Goal: Information Seeking & Learning: Compare options

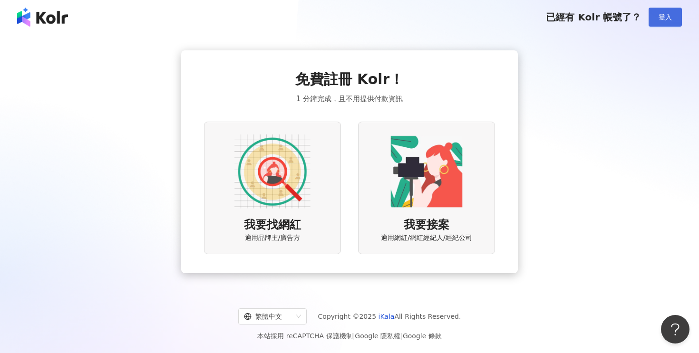
click at [662, 17] on span "登入" at bounding box center [665, 17] width 13 height 8
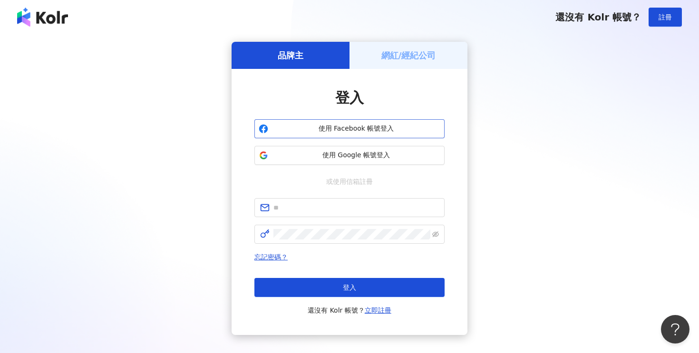
click at [368, 127] on span "使用 Facebook 帳號登入" at bounding box center [356, 129] width 168 height 10
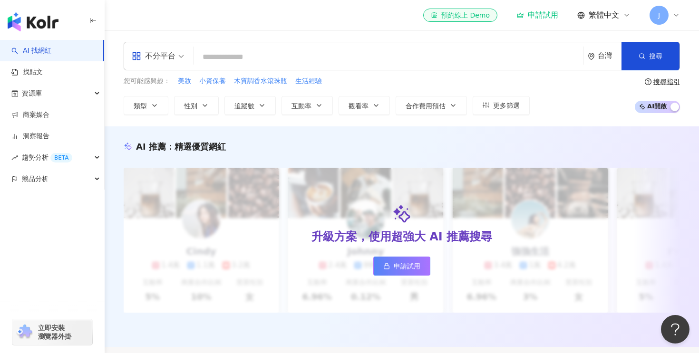
click at [290, 53] on input "search" at bounding box center [388, 57] width 382 height 18
click at [177, 57] on span "不分平台" at bounding box center [158, 56] width 52 height 15
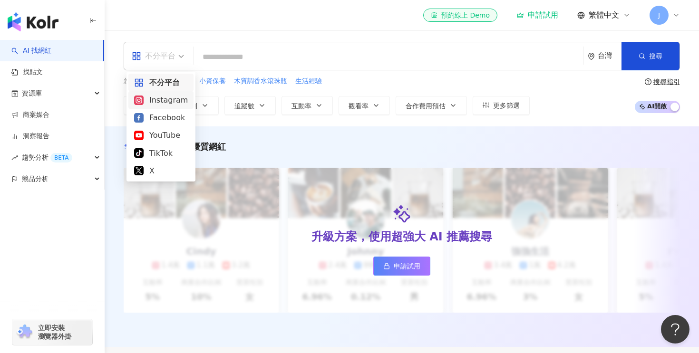
click at [164, 101] on div "Instagram" at bounding box center [161, 100] width 54 height 12
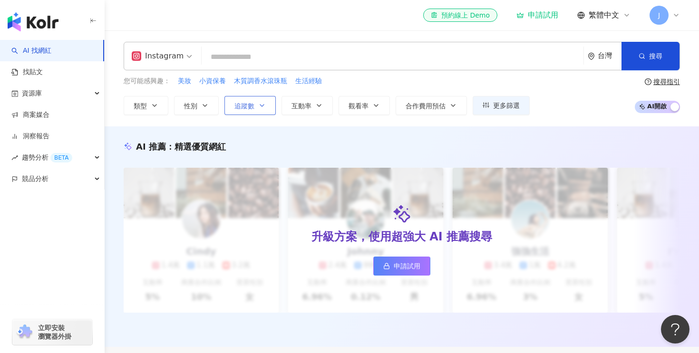
click at [254, 108] on span "追蹤數" at bounding box center [245, 106] width 20 height 8
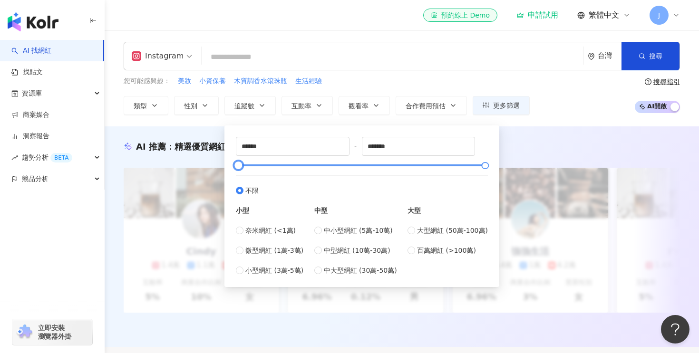
click at [331, 167] on div at bounding box center [362, 166] width 247 height 6
click at [289, 167] on div at bounding box center [362, 166] width 247 height 6
click at [268, 250] on span "微型網紅 (1萬-3萬)" at bounding box center [274, 250] width 58 height 10
type input "*****"
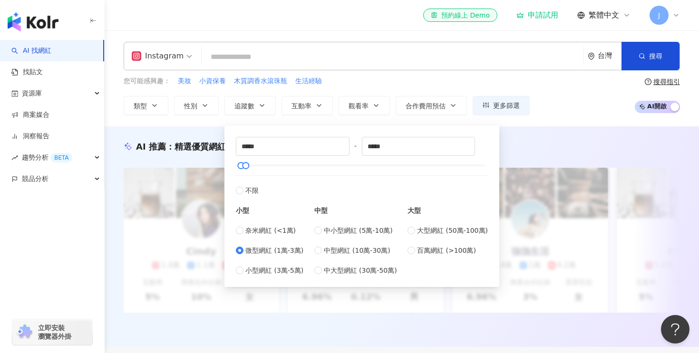
click at [552, 125] on div "Instagram 台灣 搜尋 您可能感興趣： 美妝 小資保養 木質調香水滾珠瓶 生活經驗 類型 性別 追蹤數 互動率 觀看率 合作費用預估 更多篩選 ***…" at bounding box center [402, 78] width 595 height 96
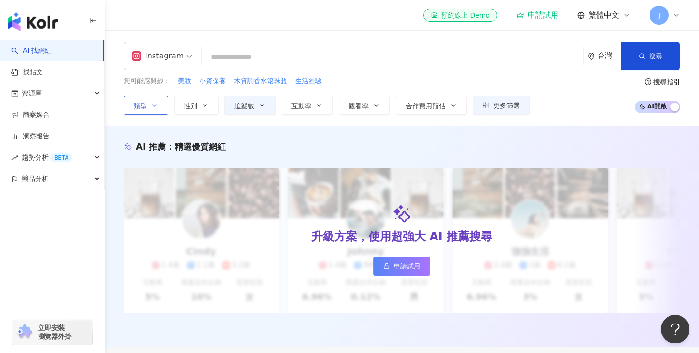
click at [150, 108] on button "類型" at bounding box center [146, 105] width 45 height 19
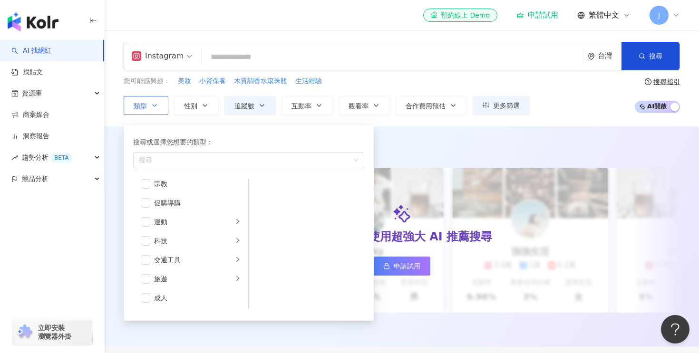
scroll to position [329, 0]
click at [177, 244] on div "科技" at bounding box center [193, 241] width 79 height 10
click at [258, 209] on span "button" at bounding box center [261, 210] width 10 height 10
click at [578, 111] on div "您可能感興趣： 美妝 小資保養 木質調香水滾珠瓶 生活經驗 類型 搜尋或選擇您想要的類型： 3C家電 藝術與娛樂 美妝時尚 氣候和環境 日常話題 教育與學習 …" at bounding box center [402, 95] width 557 height 39
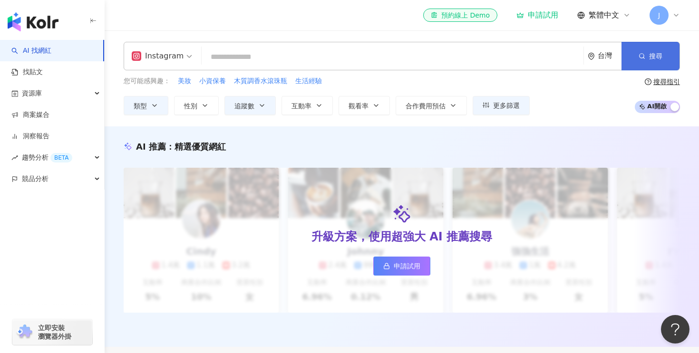
click at [649, 58] on span "搜尋" at bounding box center [655, 56] width 13 height 8
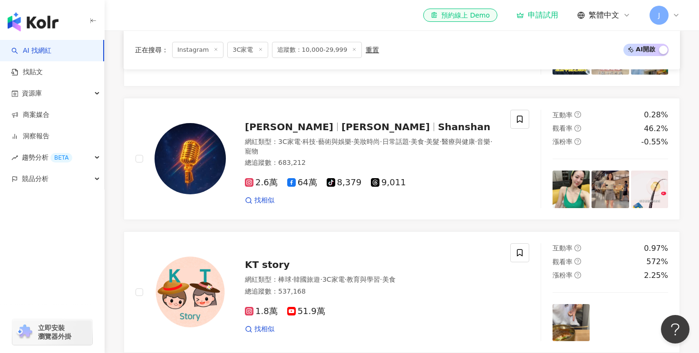
scroll to position [424, 0]
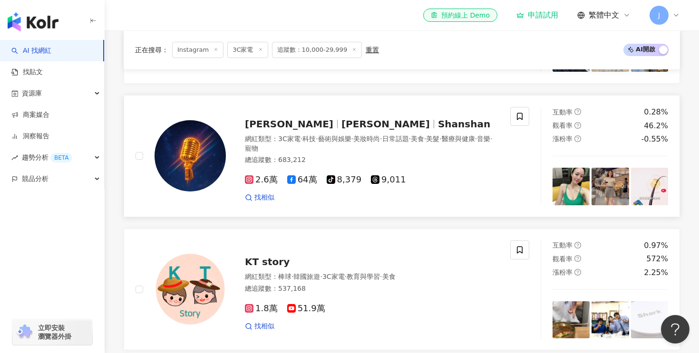
click at [342, 127] on span "姍姍" at bounding box center [386, 123] width 88 height 11
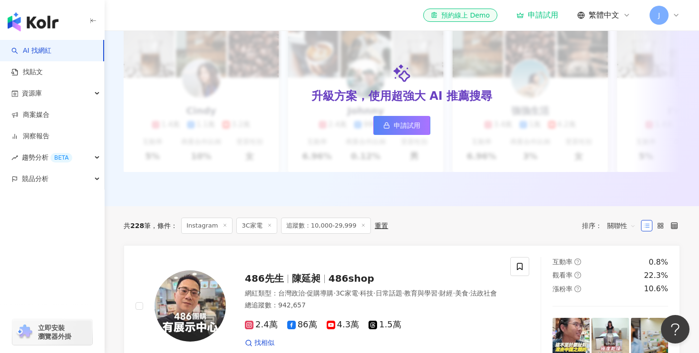
scroll to position [0, 0]
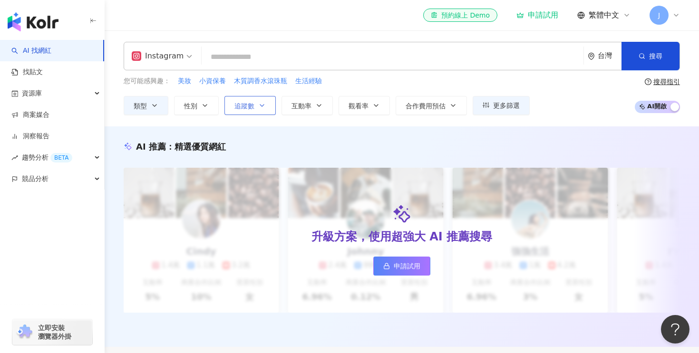
click at [259, 107] on icon "button" at bounding box center [262, 106] width 8 height 8
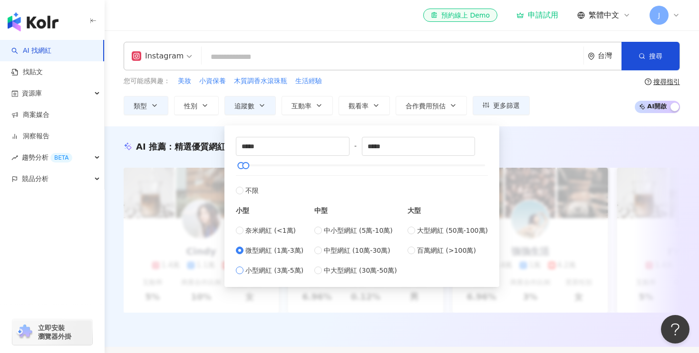
click at [282, 269] on span "小型網紅 (3萬-5萬)" at bounding box center [274, 270] width 58 height 10
type input "*****"
click at [576, 100] on div "您可能感興趣： 美妝 小資保養 木質調香水滾珠瓶 生活經驗 類型 性別 追蹤數 互動率 觀看率 合作費用預估 更多篩選 ***** - ***** 不限 小型…" at bounding box center [402, 95] width 557 height 39
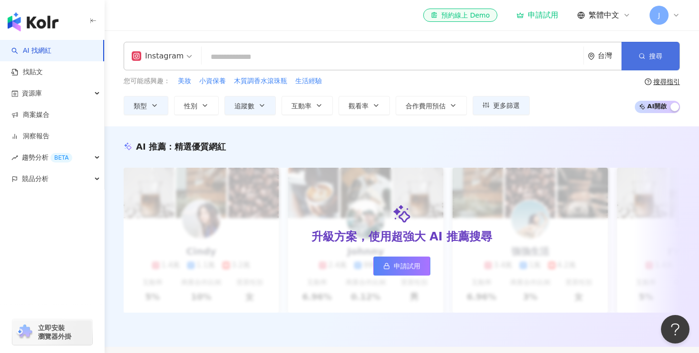
click at [648, 55] on button "搜尋" at bounding box center [651, 56] width 58 height 29
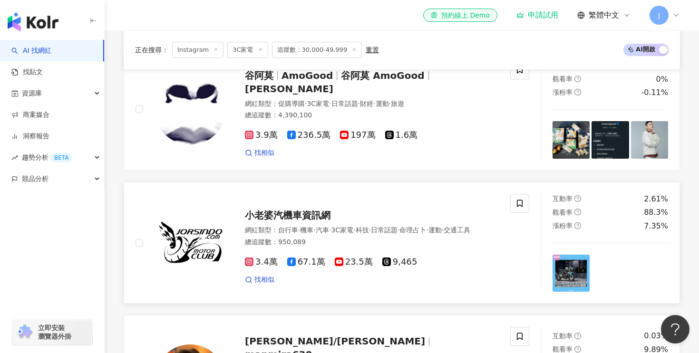
scroll to position [620, 0]
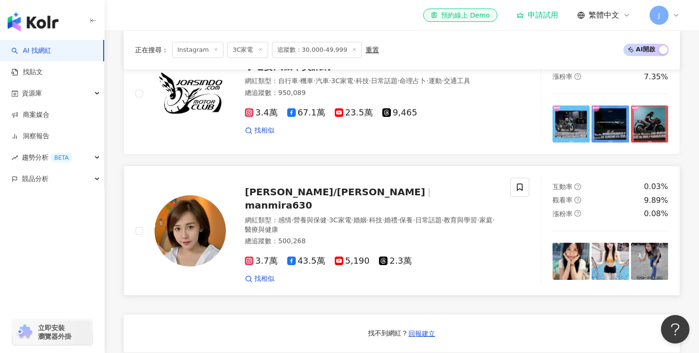
click at [312, 200] on span "manmira630" at bounding box center [278, 205] width 67 height 11
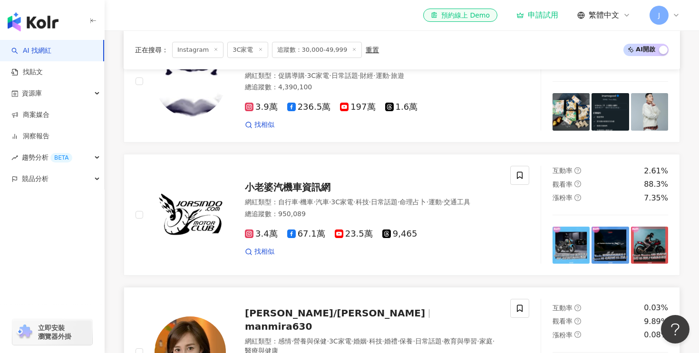
scroll to position [572, 0]
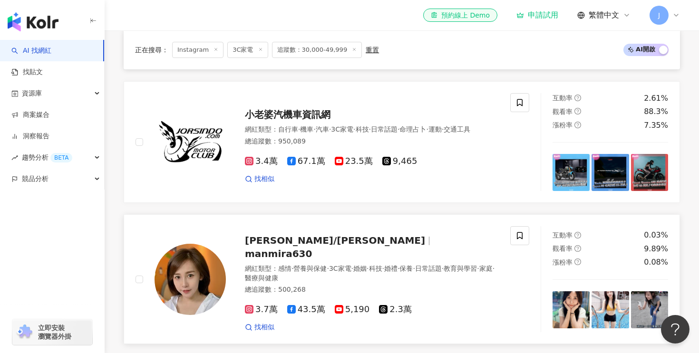
click at [290, 243] on span "潔哥/李秉潔" at bounding box center [335, 240] width 180 height 11
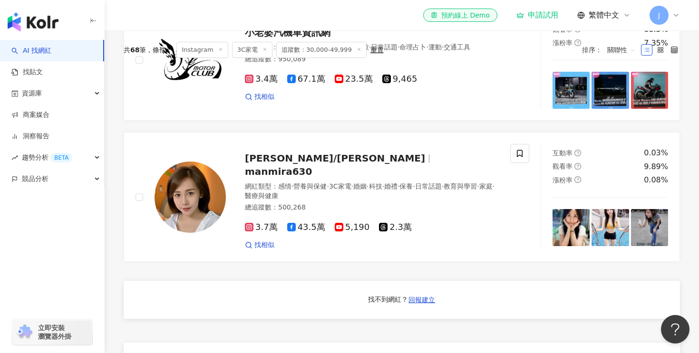
scroll to position [0, 0]
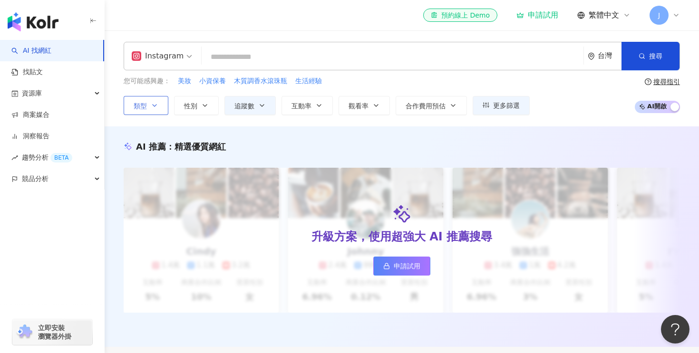
click at [149, 107] on button "類型" at bounding box center [146, 105] width 45 height 19
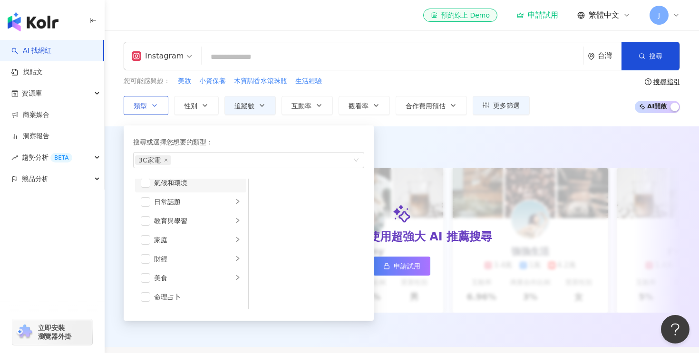
scroll to position [44, 0]
click at [164, 242] on div "家庭" at bounding box center [193, 241] width 79 height 10
click at [263, 209] on span "button" at bounding box center [261, 210] width 10 height 10
click at [146, 203] on span "button" at bounding box center [146, 201] width 10 height 10
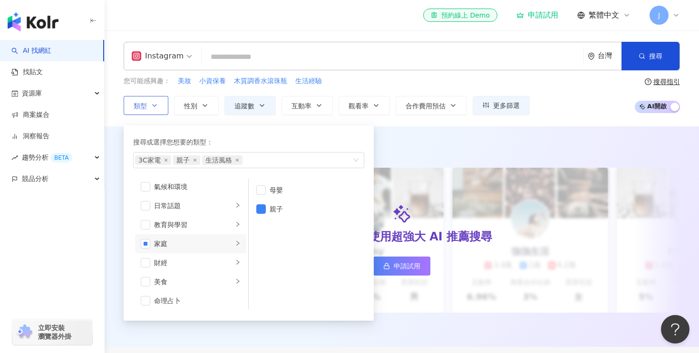
scroll to position [0, 0]
click at [173, 211] on div "美妝時尚" at bounding box center [193, 209] width 79 height 10
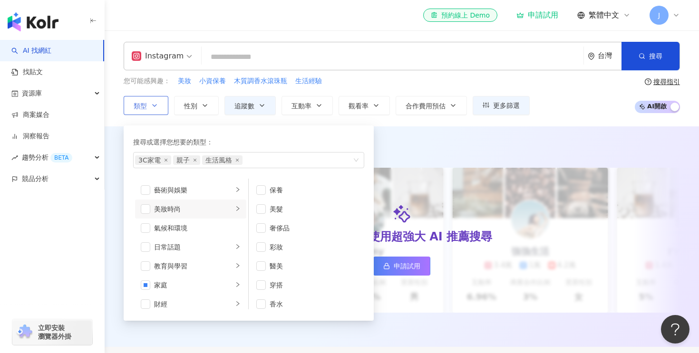
click at [174, 211] on div "美妝時尚" at bounding box center [193, 209] width 79 height 10
click at [177, 190] on div "醫療與健康" at bounding box center [193, 191] width 79 height 10
click at [263, 229] on span "button" at bounding box center [261, 229] width 10 height 10
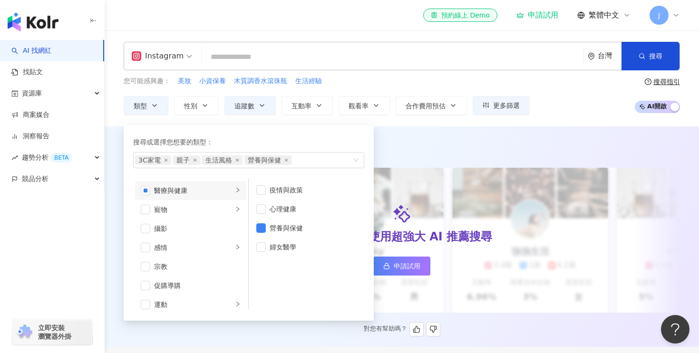
click at [430, 147] on div "AI 推薦 ： 精選優質網紅" at bounding box center [402, 147] width 557 height 12
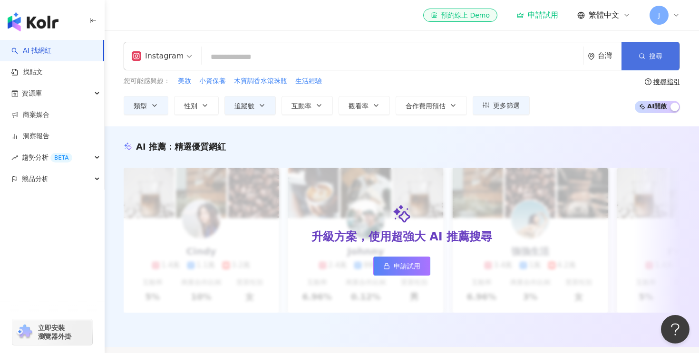
click at [641, 55] on icon "button" at bounding box center [642, 56] width 7 height 7
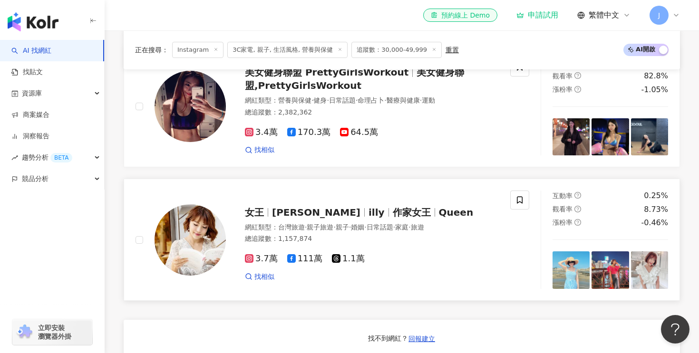
scroll to position [586, 0]
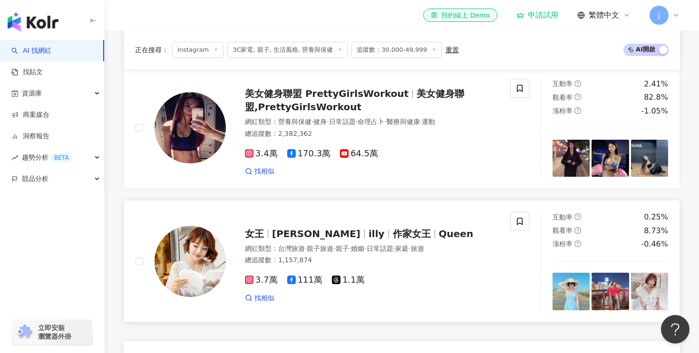
click at [200, 262] on img at bounding box center [190, 261] width 71 height 71
click at [284, 109] on span "美女健身聯盟,PrettyGirlsWorkout" at bounding box center [354, 100] width 219 height 25
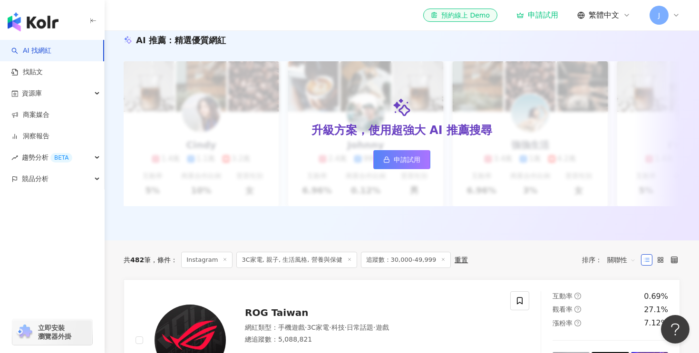
scroll to position [0, 0]
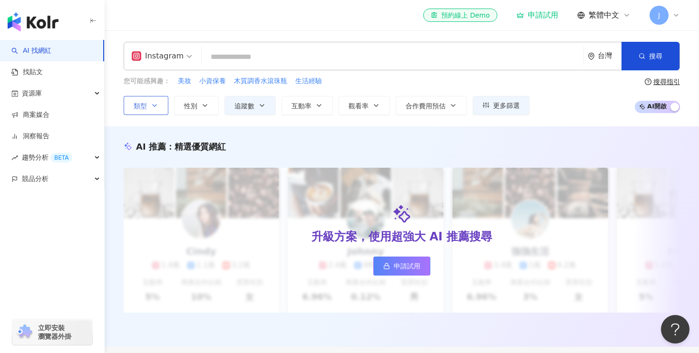
click at [153, 106] on icon "button" at bounding box center [155, 106] width 8 height 8
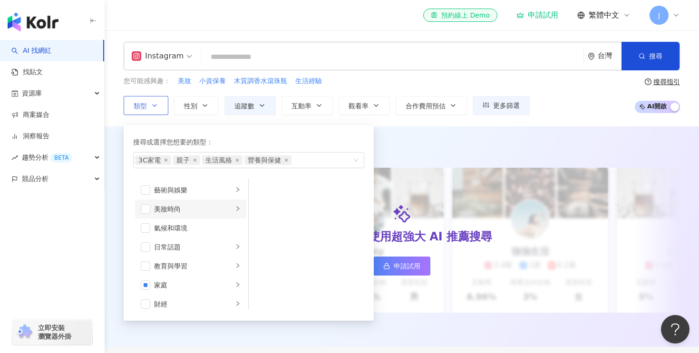
click at [176, 209] on div "美妝時尚" at bounding box center [193, 209] width 79 height 10
click at [150, 286] on li "家庭" at bounding box center [190, 285] width 111 height 19
click at [261, 186] on span "button" at bounding box center [261, 191] width 10 height 10
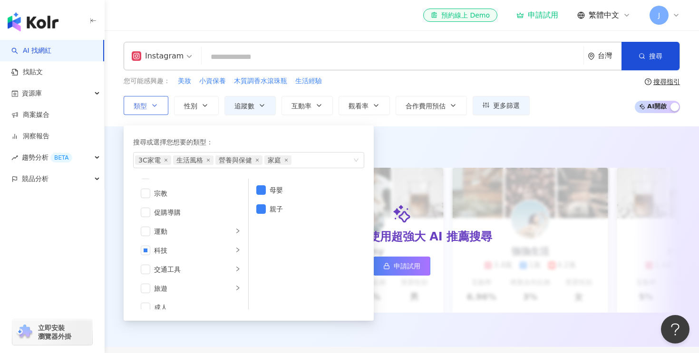
scroll to position [330, 0]
click at [191, 259] on div "交通工具" at bounding box center [193, 260] width 79 height 10
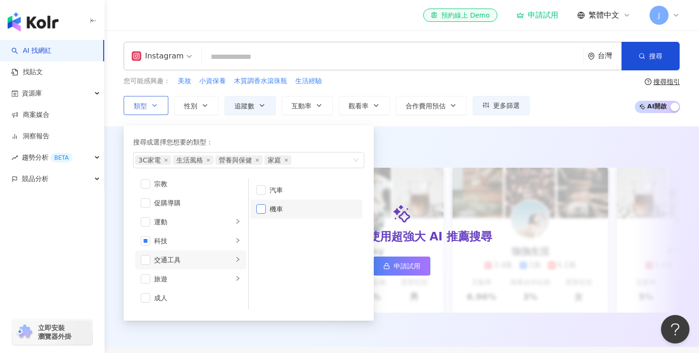
click at [263, 211] on span "button" at bounding box center [261, 210] width 10 height 10
click at [286, 159] on icon "close" at bounding box center [286, 160] width 4 height 4
click at [256, 159] on icon "close" at bounding box center [257, 160] width 4 height 4
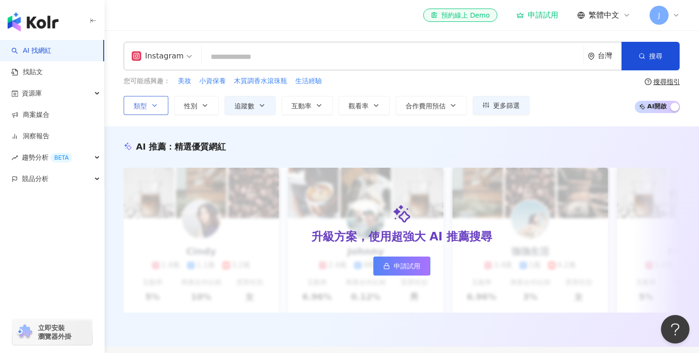
click at [450, 125] on div "Instagram 台灣 搜尋 您可能感興趣： 美妝 小資保養 木質調香水滾珠瓶 生活經驗 類型 搜尋或選擇您想要的類型： 3C家電 生活風格 機車 藝術與娛…" at bounding box center [402, 78] width 595 height 96
click at [661, 55] on span "搜尋" at bounding box center [655, 56] width 13 height 8
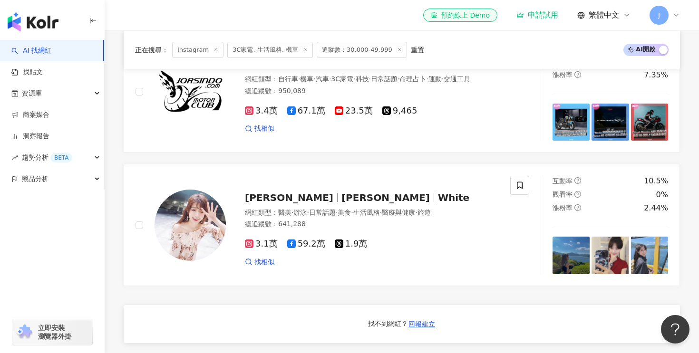
scroll to position [709, 0]
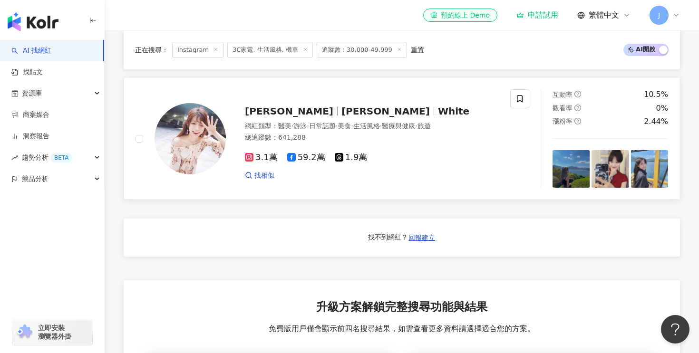
click at [342, 108] on span "俞瑄" at bounding box center [386, 111] width 88 height 11
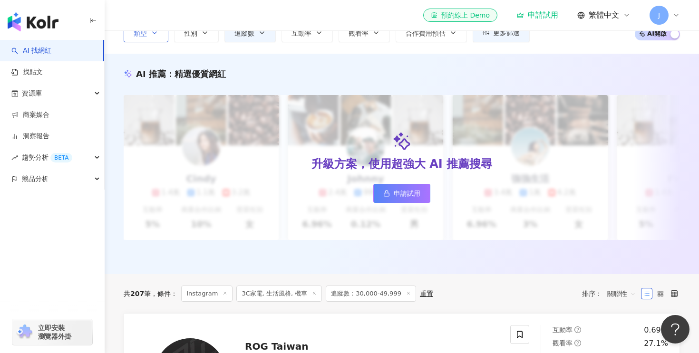
scroll to position [0, 0]
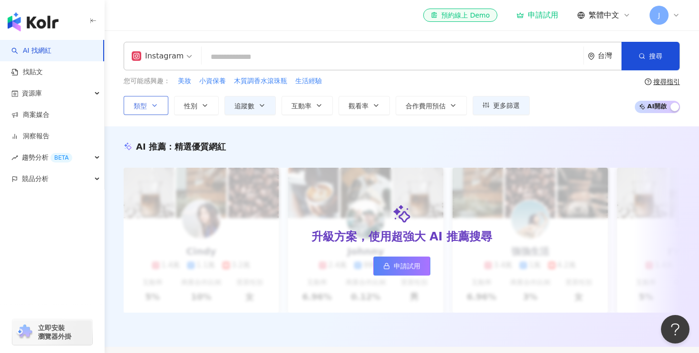
click at [154, 102] on icon "button" at bounding box center [155, 106] width 8 height 8
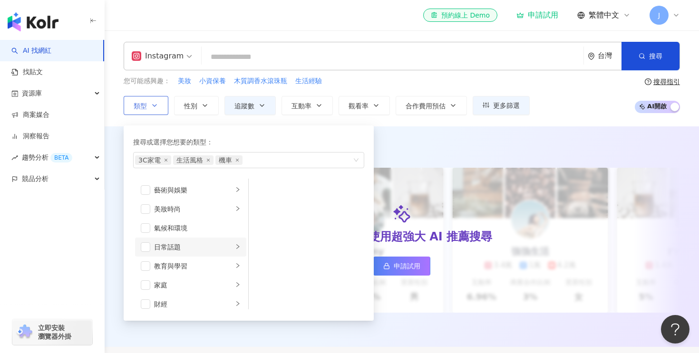
click at [186, 245] on div "日常話題" at bounding box center [193, 247] width 79 height 10
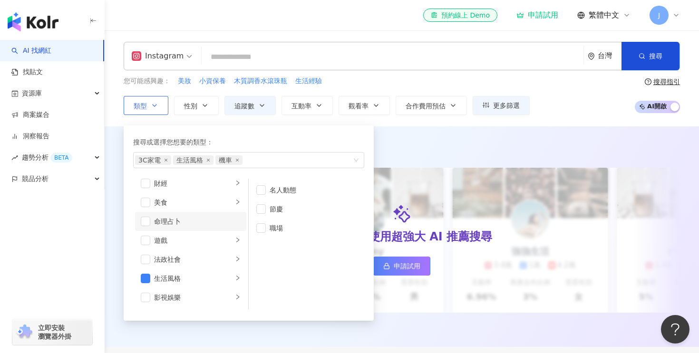
scroll to position [120, 0]
click at [207, 208] on div "美食" at bounding box center [193, 203] width 79 height 10
click at [207, 159] on icon "close" at bounding box center [208, 160] width 4 height 4
click at [165, 159] on icon "close" at bounding box center [166, 160] width 4 height 4
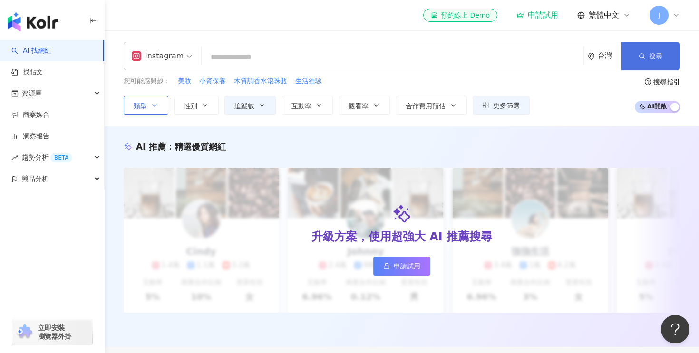
click at [653, 59] on span "搜尋" at bounding box center [655, 56] width 13 height 8
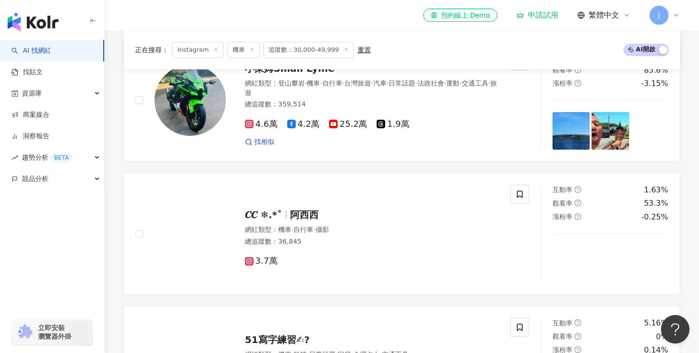
scroll to position [599, 0]
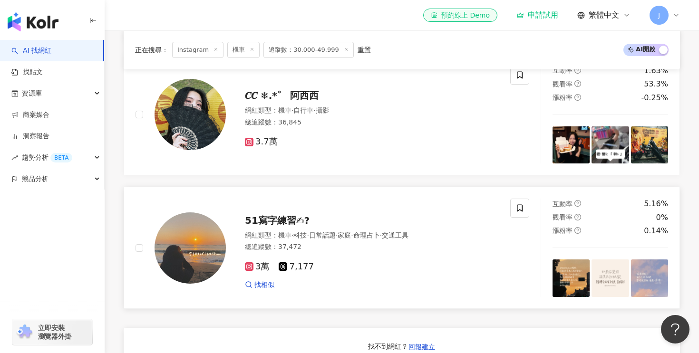
click at [282, 220] on span "51寫字練習✍?" at bounding box center [277, 220] width 65 height 11
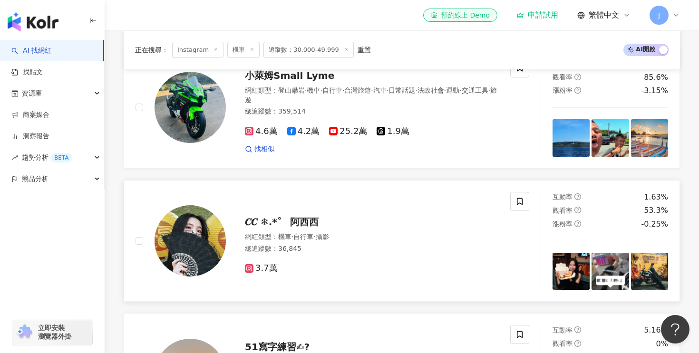
scroll to position [435, 0]
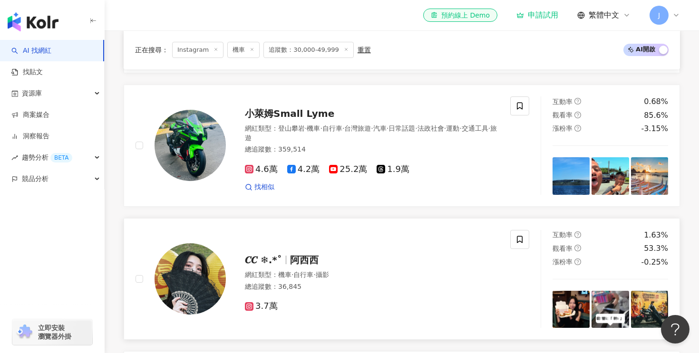
click at [278, 259] on span "𝑪𝑪 ❄︎.*˚" at bounding box center [263, 260] width 37 height 11
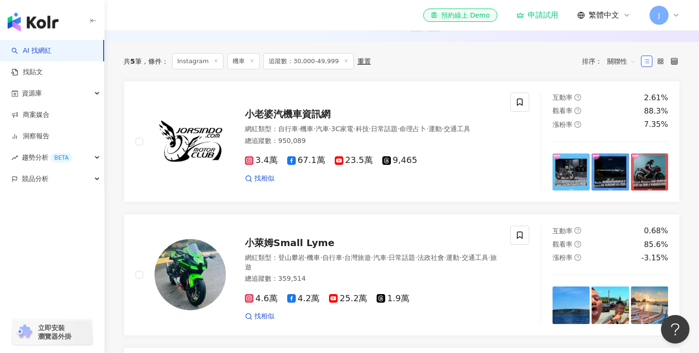
scroll to position [0, 0]
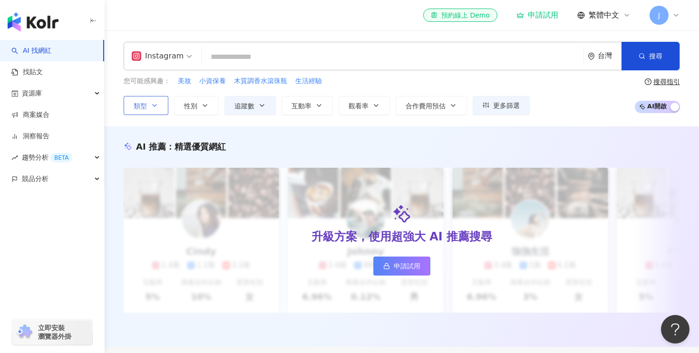
click at [155, 104] on icon "button" at bounding box center [155, 106] width 8 height 8
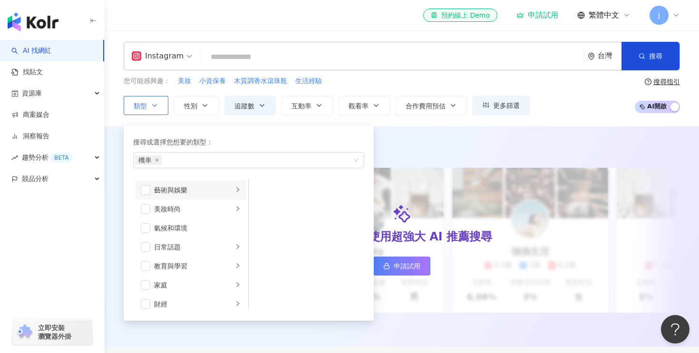
click at [235, 191] on icon "right" at bounding box center [238, 190] width 6 height 6
click at [235, 190] on icon "right" at bounding box center [238, 190] width 6 height 6
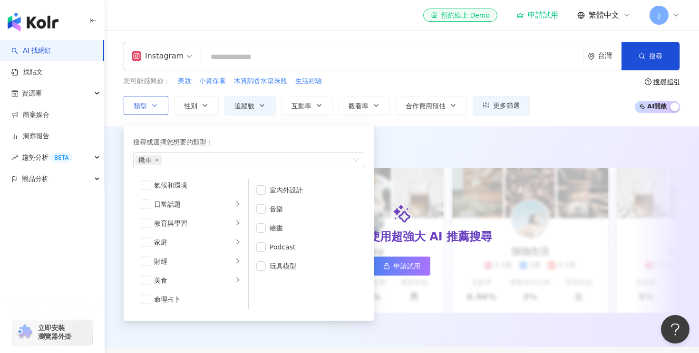
scroll to position [45, 0]
click at [232, 199] on div "日常話題" at bounding box center [193, 202] width 79 height 10
click at [233, 219] on li "教育與學習" at bounding box center [190, 221] width 111 height 19
click at [238, 239] on icon "right" at bounding box center [238, 240] width 6 height 6
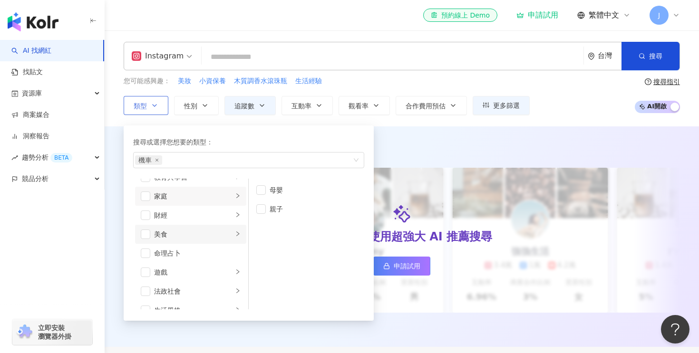
click at [238, 231] on icon "right" at bounding box center [238, 234] width 6 height 6
click at [237, 218] on div "button" at bounding box center [238, 215] width 6 height 9
click at [238, 221] on div "button" at bounding box center [238, 225] width 6 height 9
click at [235, 248] on div "button" at bounding box center [238, 244] width 6 height 9
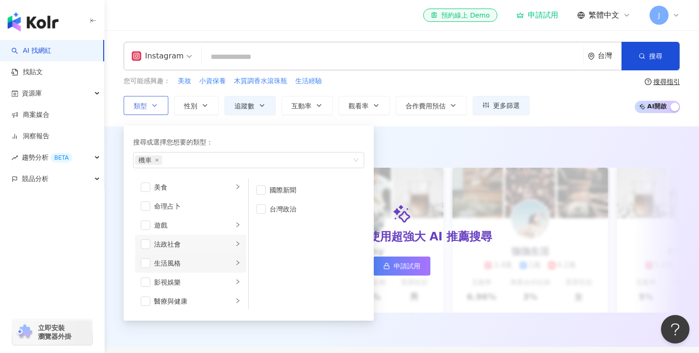
click at [237, 262] on icon "right" at bounding box center [238, 263] width 6 height 6
click at [238, 247] on icon "right" at bounding box center [238, 248] width 6 height 6
click at [238, 270] on div "button" at bounding box center [238, 266] width 6 height 9
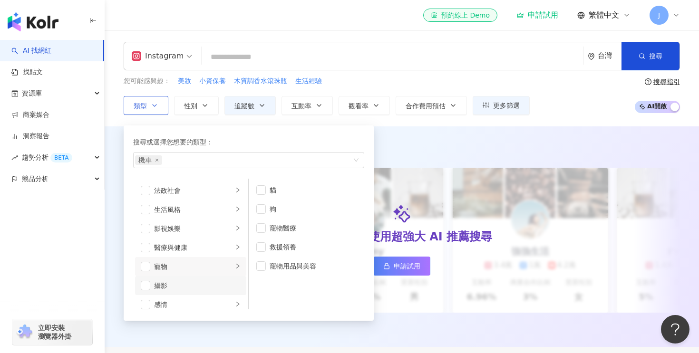
click at [233, 286] on div "攝影" at bounding box center [197, 286] width 87 height 10
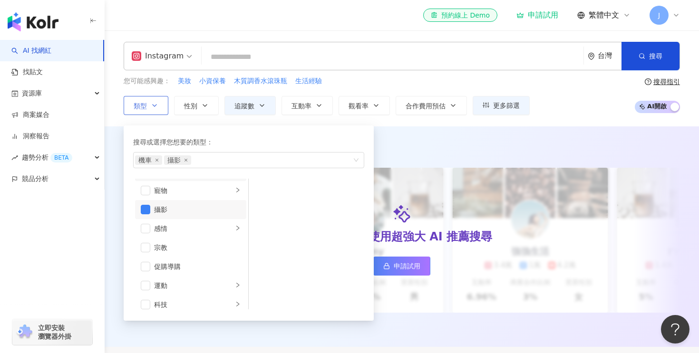
scroll to position [281, 0]
click at [147, 196] on span "button" at bounding box center [146, 195] width 10 height 10
click at [178, 251] on div "促購導購" at bounding box center [197, 251] width 87 height 10
click at [170, 206] on div "促購導購" at bounding box center [197, 203] width 87 height 10
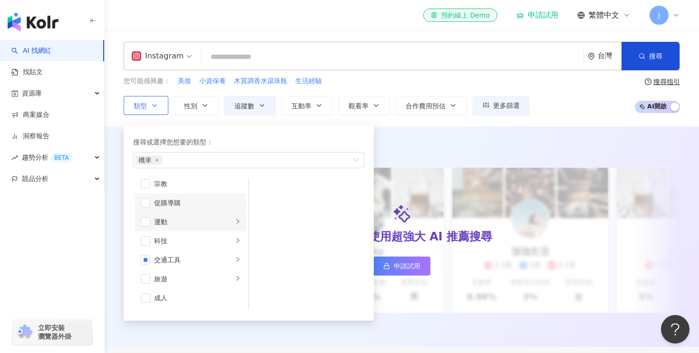
click at [183, 227] on div "運動" at bounding box center [193, 222] width 79 height 10
click at [183, 225] on div "運動" at bounding box center [193, 222] width 79 height 10
click at [183, 237] on div "科技" at bounding box center [193, 241] width 79 height 10
click at [261, 212] on span "button" at bounding box center [261, 210] width 10 height 10
click at [157, 160] on icon "close" at bounding box center [157, 160] width 4 height 4
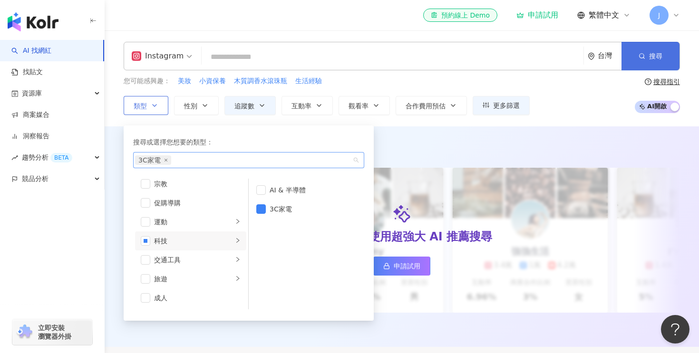
click at [658, 57] on span "搜尋" at bounding box center [655, 56] width 13 height 8
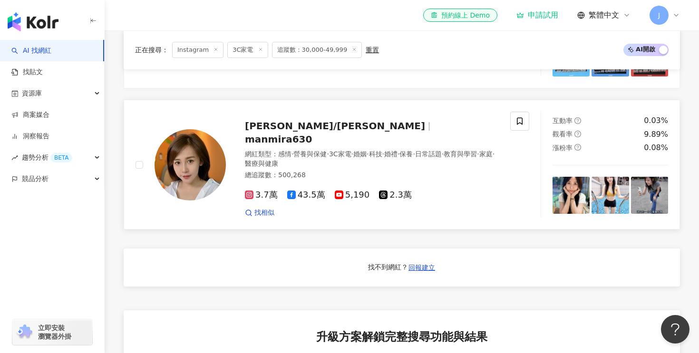
scroll to position [627, 0]
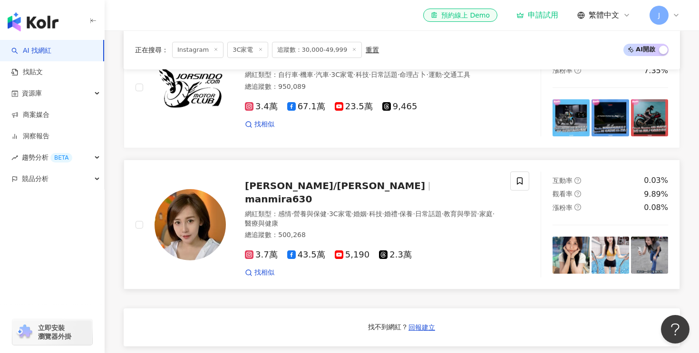
click at [312, 194] on span "manmira630" at bounding box center [278, 199] width 67 height 11
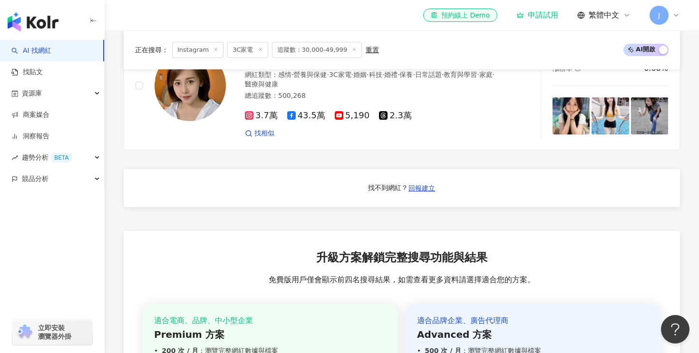
scroll to position [636, 0]
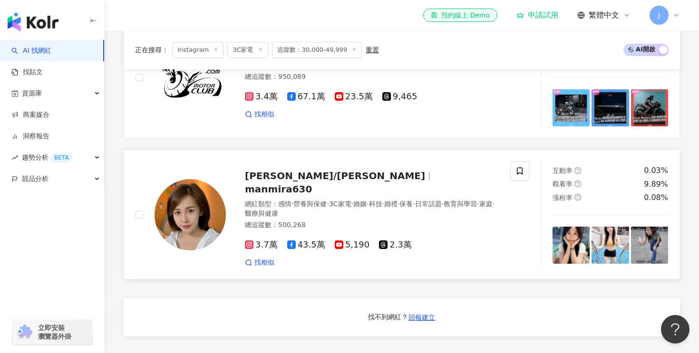
click at [284, 172] on div "潔哥/李秉潔 manmira630" at bounding box center [372, 182] width 254 height 27
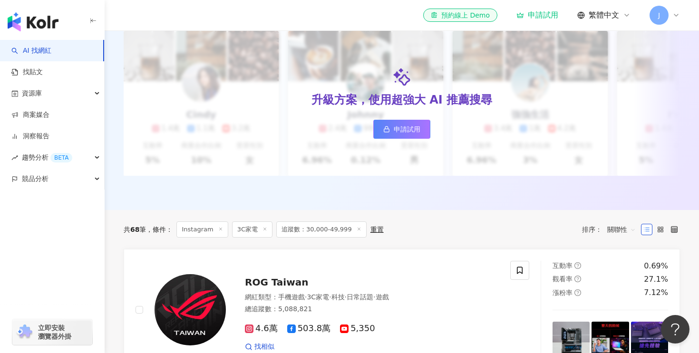
scroll to position [0, 0]
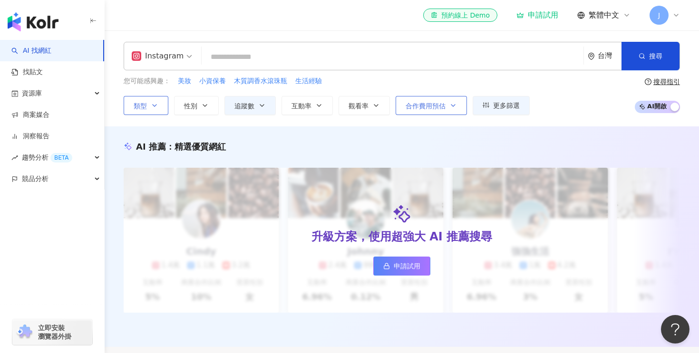
click at [448, 105] on button "合作費用預估" at bounding box center [431, 105] width 71 height 19
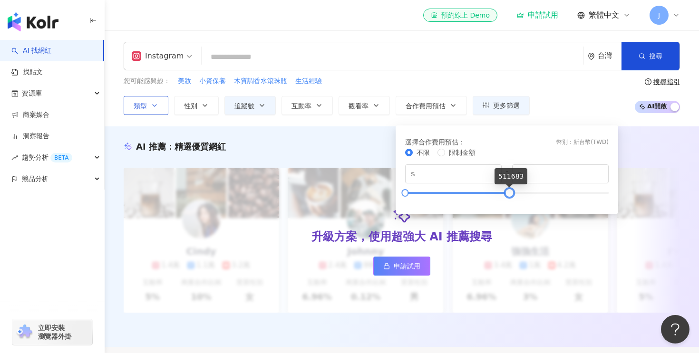
click at [509, 193] on div at bounding box center [507, 193] width 204 height 6
type input "******"
click at [481, 193] on div at bounding box center [507, 193] width 204 height 6
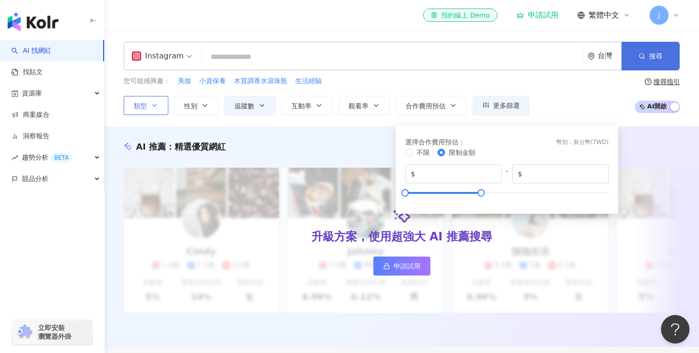
click at [655, 60] on button "搜尋" at bounding box center [651, 56] width 58 height 29
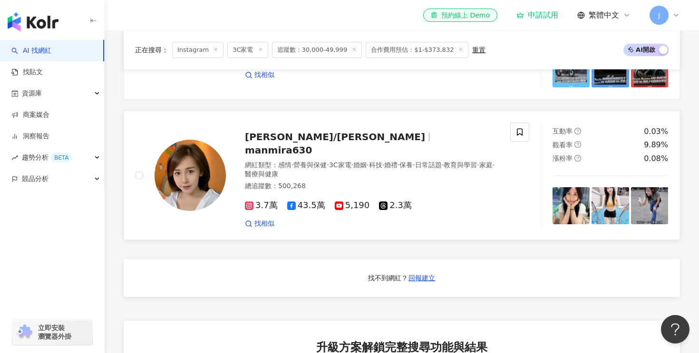
scroll to position [660, 0]
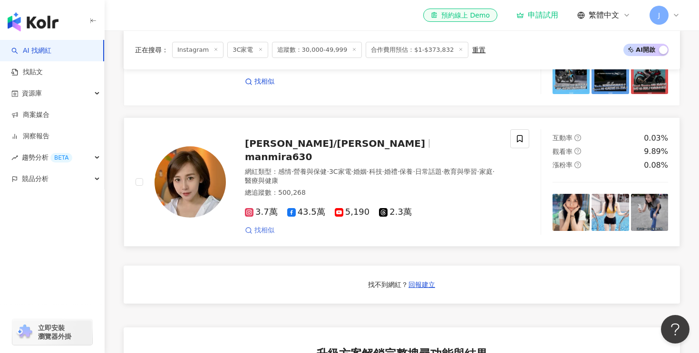
click at [270, 226] on span "找相似" at bounding box center [265, 231] width 20 height 10
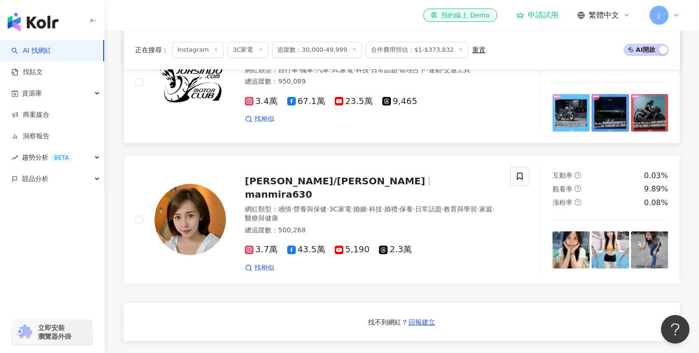
scroll to position [578, 0]
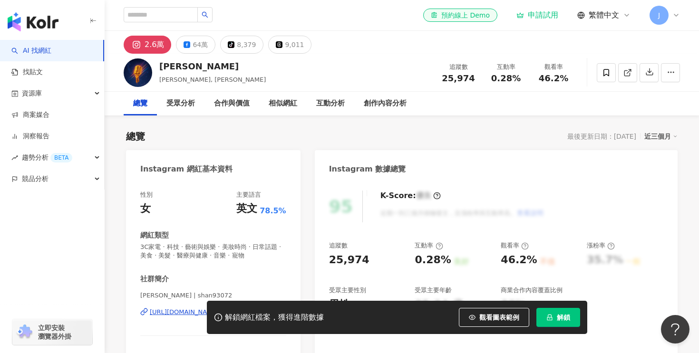
scroll to position [108, 0]
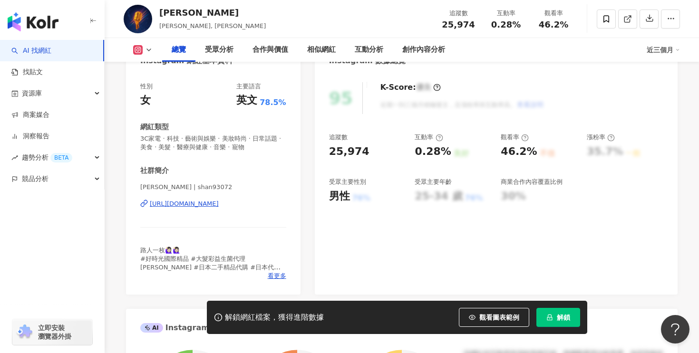
click at [184, 205] on div "https://www.instagram.com/shan93072/" at bounding box center [184, 204] width 69 height 9
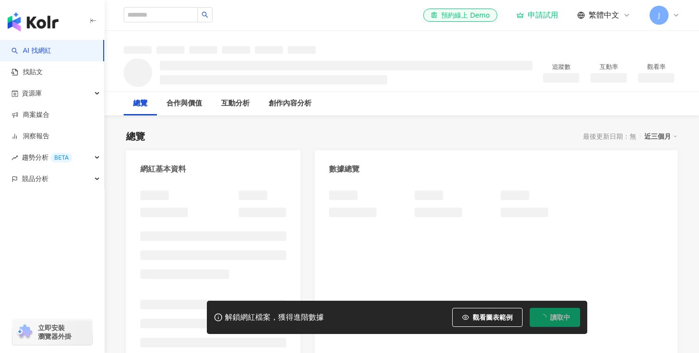
scroll to position [80, 0]
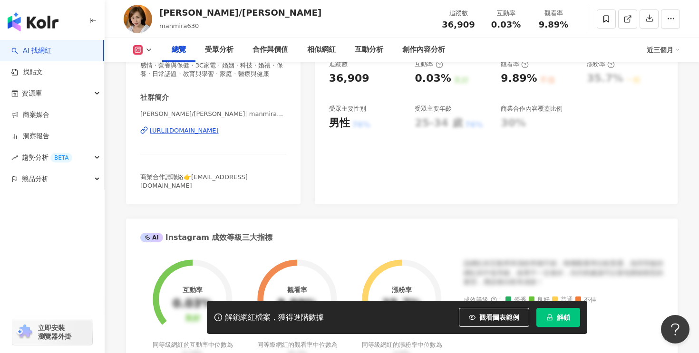
click at [219, 133] on div "https://www.instagram.com/manmira630/" at bounding box center [184, 131] width 69 height 9
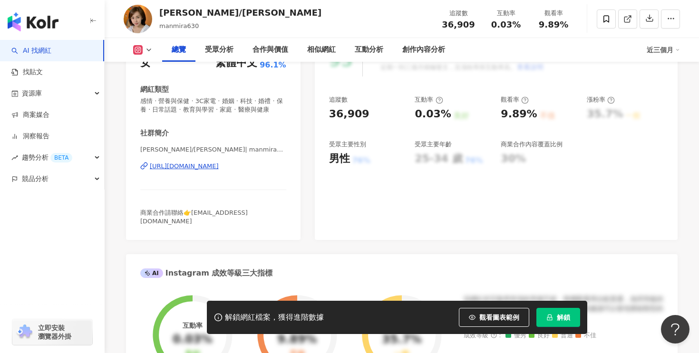
scroll to position [141, 0]
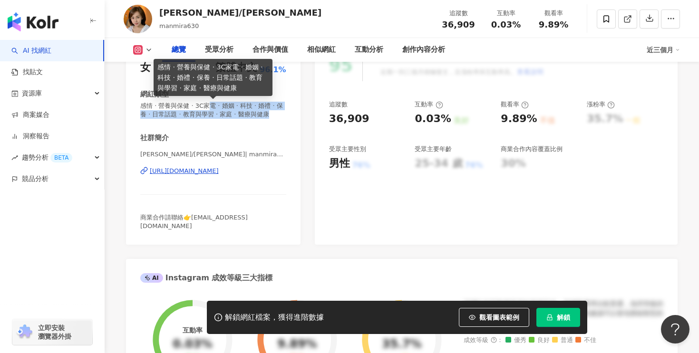
drag, startPoint x: 208, startPoint y: 109, endPoint x: 257, endPoint y: 116, distance: 49.0
click at [257, 116] on span "感情 · 營養與保健 · 3C家電 · 婚姻 · 科技 · 婚禮 · 保養 · 日常話題 · 教育與學習 · 家庭 · 醫療與健康" at bounding box center [213, 110] width 146 height 17
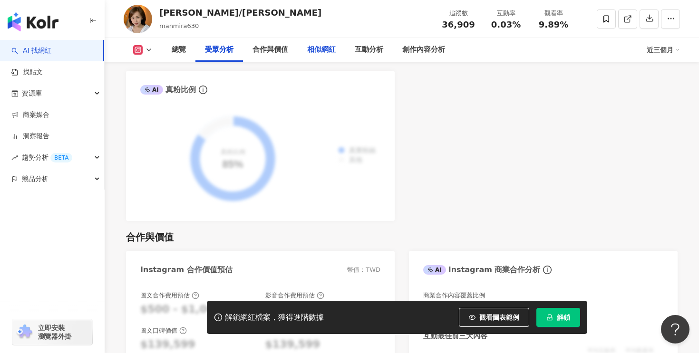
click at [318, 54] on div "相似網紅" at bounding box center [321, 49] width 29 height 11
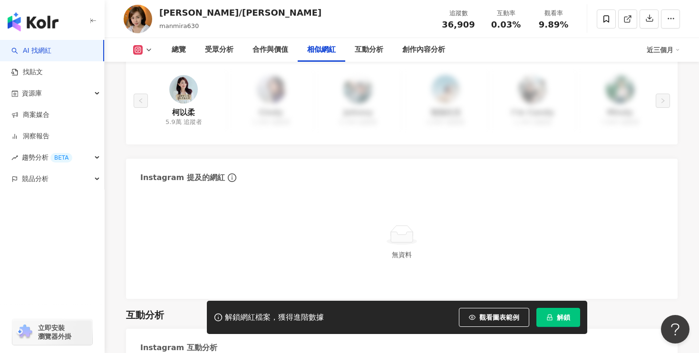
scroll to position [1526, 0]
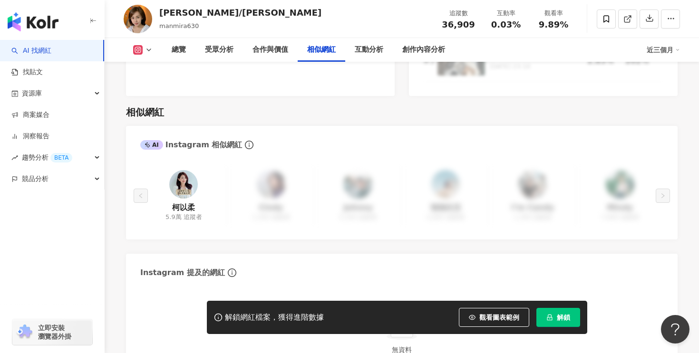
click at [186, 170] on img at bounding box center [183, 184] width 29 height 29
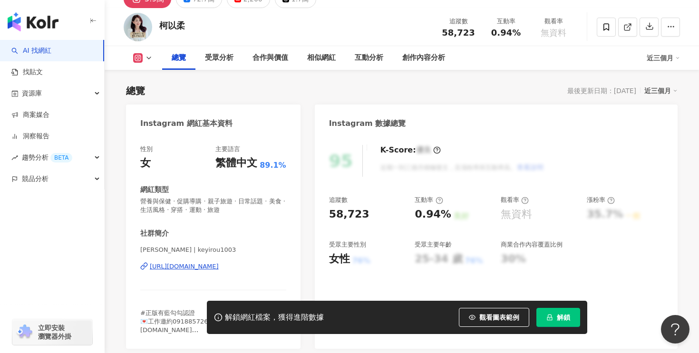
scroll to position [99, 0]
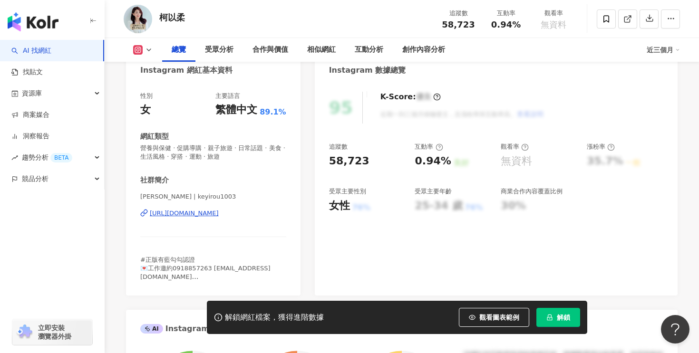
click at [219, 215] on div "[URL][DOMAIN_NAME]" at bounding box center [184, 213] width 69 height 9
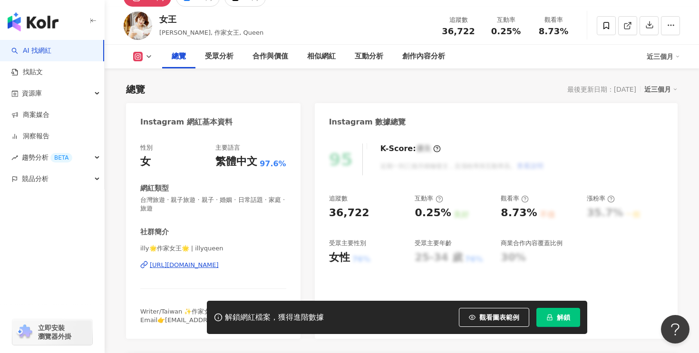
scroll to position [43, 0]
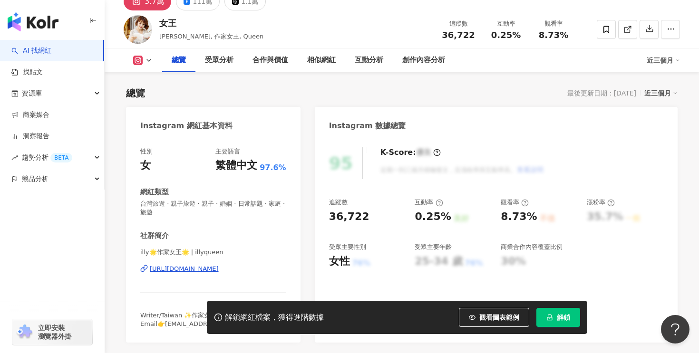
click at [211, 271] on div "https://www.instagram.com/illyqueen/" at bounding box center [184, 269] width 69 height 9
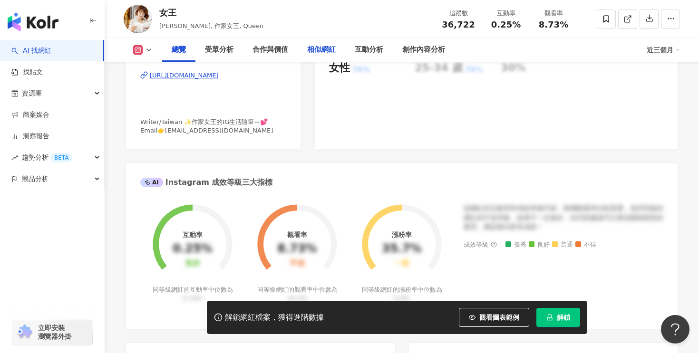
click at [318, 52] on div "相似網紅" at bounding box center [321, 49] width 29 height 11
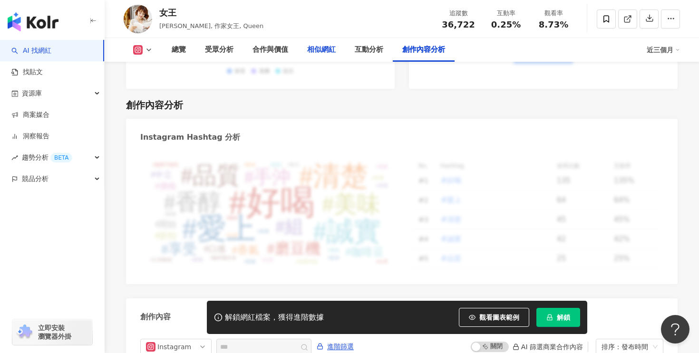
click at [320, 47] on div "相似網紅" at bounding box center [321, 49] width 29 height 11
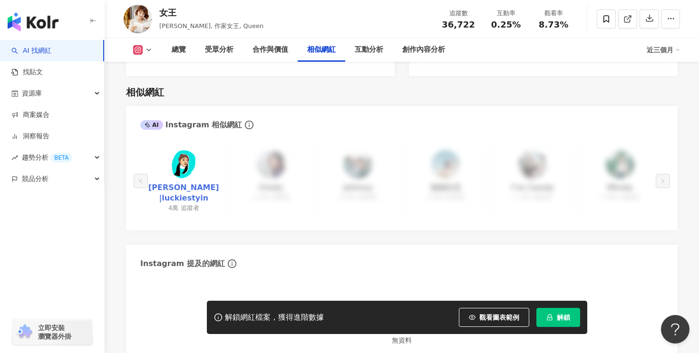
click at [203, 183] on link "若茵|luckiestyin" at bounding box center [184, 193] width 72 height 21
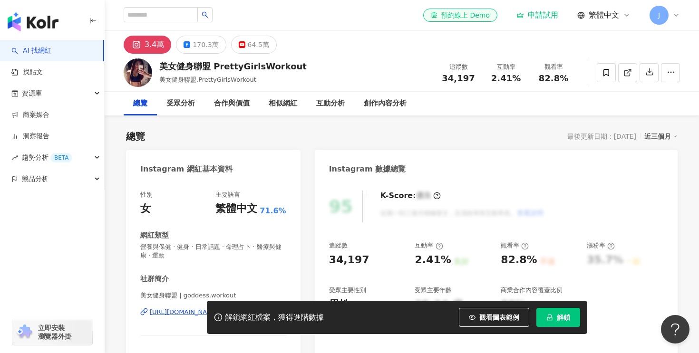
scroll to position [129, 0]
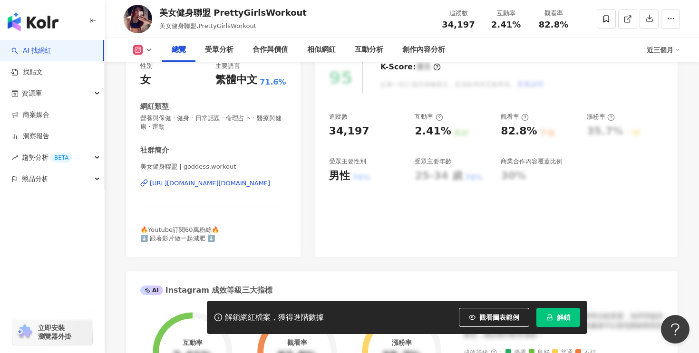
click at [182, 192] on div "美女健身聯盟 | goddess.workout [URL][DOMAIN_NAME][DOMAIN_NAME]" at bounding box center [213, 191] width 146 height 56
click at [185, 186] on div "https://www.instagram.com/goddess.workout/" at bounding box center [210, 183] width 120 height 9
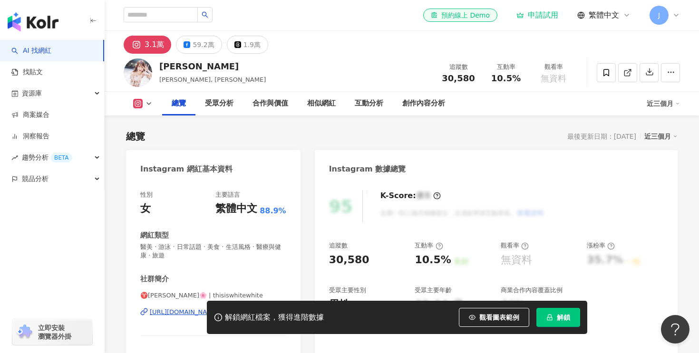
scroll to position [113, 0]
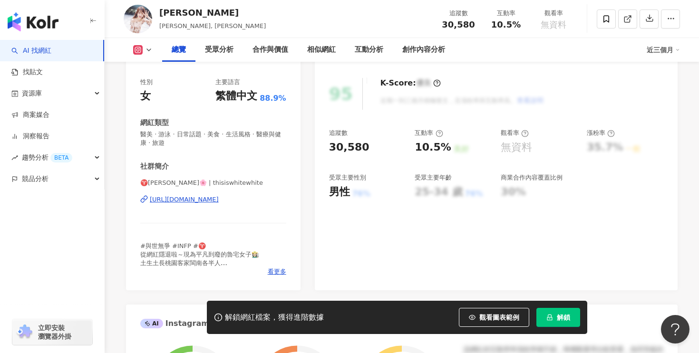
click at [219, 201] on div "https://www.instagram.com/thisiswhitewhite/" at bounding box center [184, 200] width 69 height 9
click at [371, 238] on div "95 K-Score : 優良 近期一到三個月積極發文，且漲粉率與互動率高。 查看說明 追蹤數 30,580 互動率 10.5% 良好 觀看率 無資料 漲粉率…" at bounding box center [496, 180] width 363 height 222
drag, startPoint x: 182, startPoint y: 254, endPoint x: 270, endPoint y: 254, distance: 87.5
click at [269, 254] on div "#與世無爭 #INFP #♈️ 從網紅隱退啦～現為平凡到廢的魯宅女子👩🏻‍🌾 土生土長桃園客家閩南各半人 不當網美～也沒有網紅的生活☺️（受夠惹 真心待人、分…" at bounding box center [213, 255] width 146 height 26
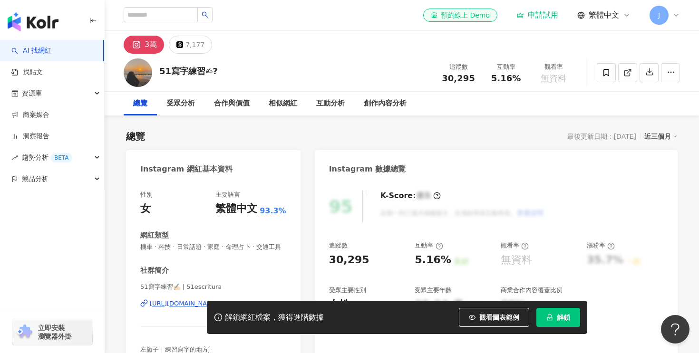
click at [187, 304] on div "解鎖網紅檔案，獲得進階數據 觀看圖表範例 解鎖" at bounding box center [349, 317] width 699 height 33
click at [185, 305] on div "解鎖網紅檔案，獲得進階數據 觀看圖表範例 解鎖" at bounding box center [349, 317] width 699 height 33
click at [171, 304] on div "解鎖網紅檔案，獲得進階數據 觀看圖表範例 解鎖" at bounding box center [349, 317] width 699 height 33
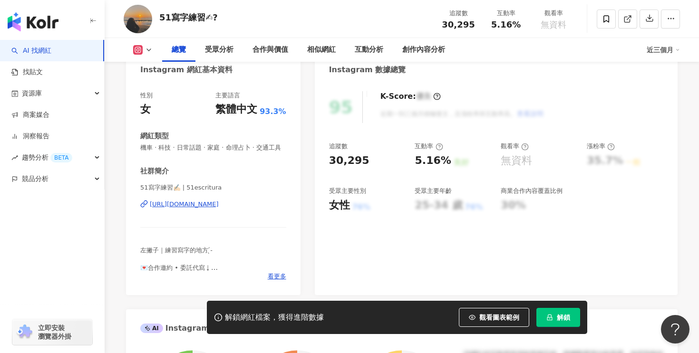
click at [219, 204] on div "https://www.instagram.com/51escritura/" at bounding box center [184, 204] width 69 height 9
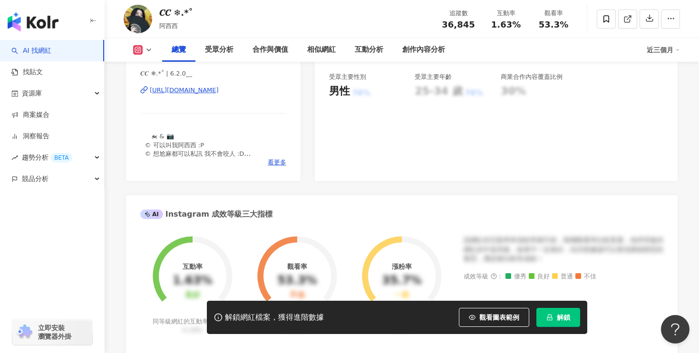
scroll to position [173, 0]
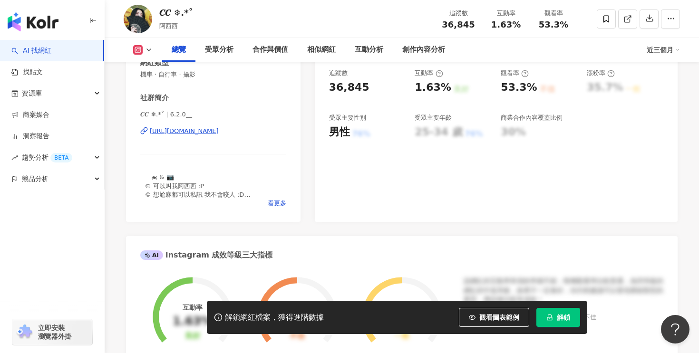
click at [219, 131] on div "[URL][DOMAIN_NAME]" at bounding box center [184, 131] width 69 height 9
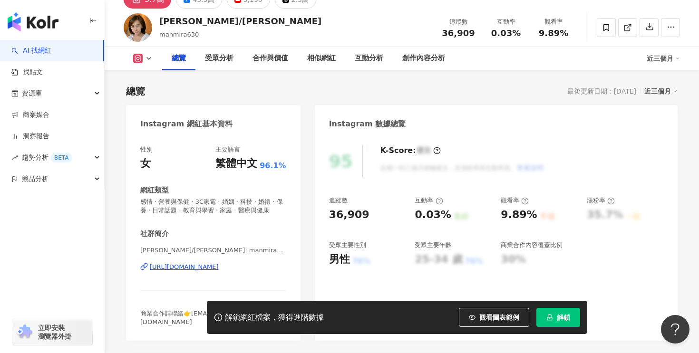
scroll to position [113, 0]
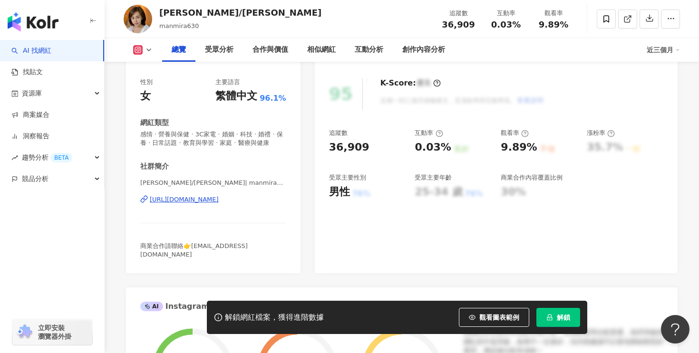
click at [216, 201] on div "[URL][DOMAIN_NAME]" at bounding box center [184, 200] width 69 height 9
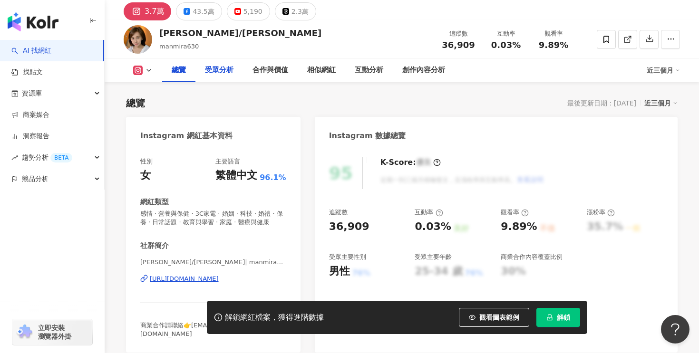
scroll to position [0, 0]
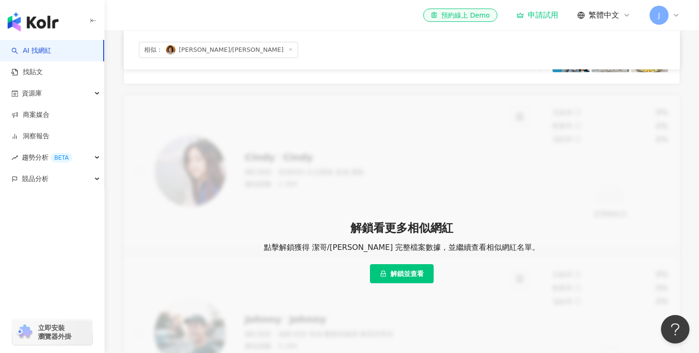
scroll to position [383, 0]
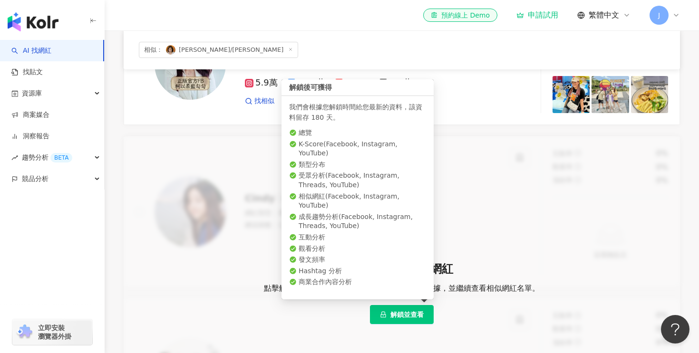
click at [401, 316] on span "解鎖並查看" at bounding box center [407, 315] width 33 height 8
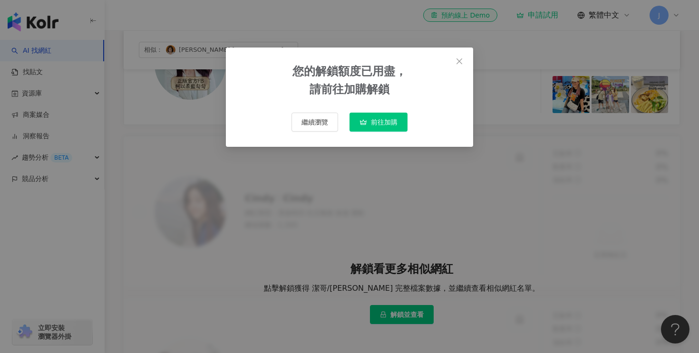
click at [375, 125] on span "前往加購" at bounding box center [384, 122] width 27 height 8
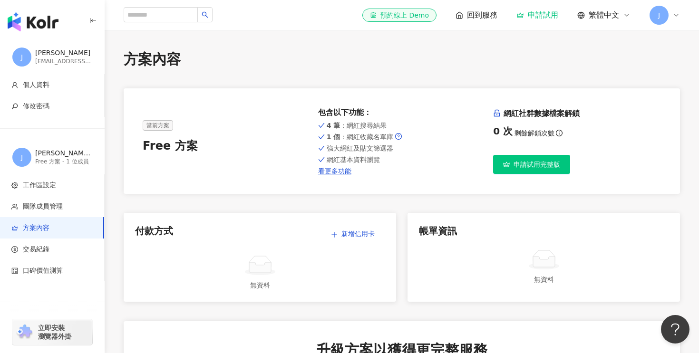
click at [531, 166] on span "申請試用完整版" at bounding box center [537, 165] width 47 height 8
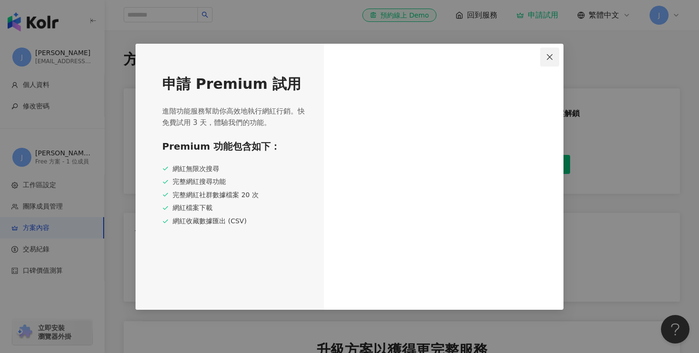
click at [548, 55] on icon "close" at bounding box center [550, 57] width 8 height 8
